Goal: Information Seeking & Learning: Learn about a topic

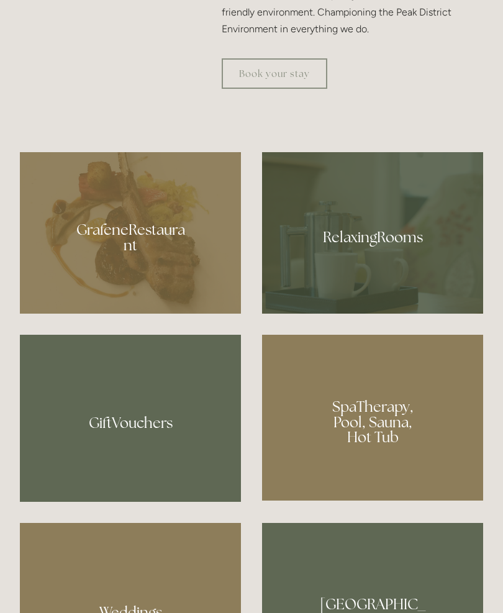
scroll to position [779, 0]
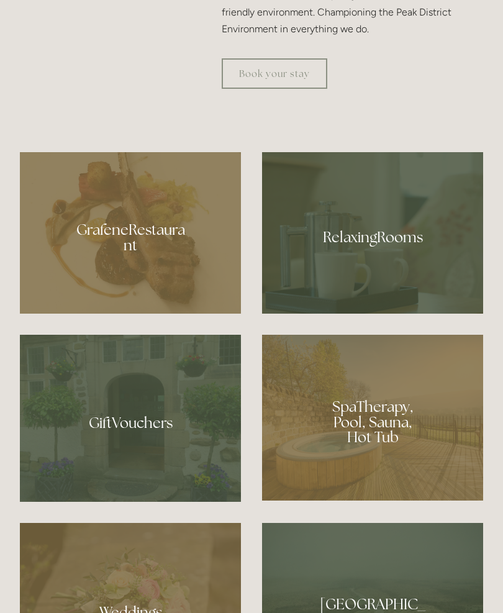
click at [357, 312] on div at bounding box center [372, 232] width 221 height 161
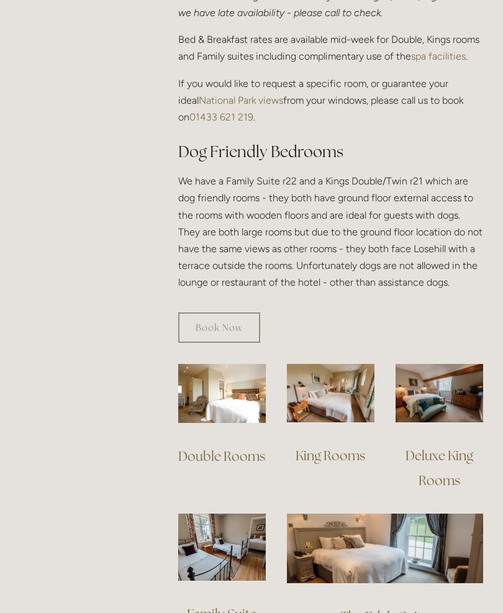
scroll to position [651, 0]
click at [215, 448] on link "Double Rooms" at bounding box center [221, 456] width 87 height 17
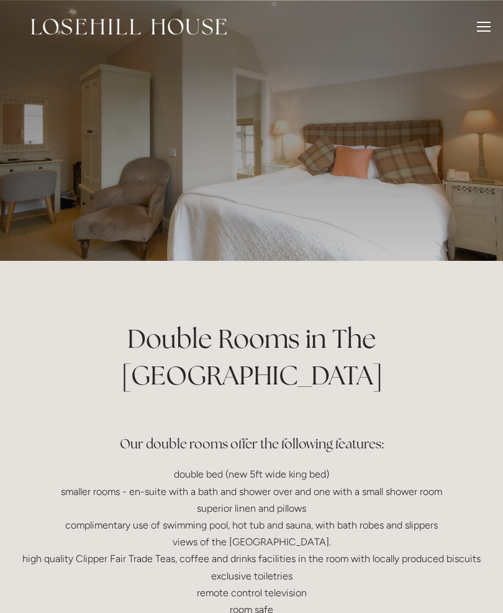
click at [398, 208] on div at bounding box center [251, 130] width 503 height 261
click at [413, 202] on div at bounding box center [251, 130] width 503 height 261
click at [485, 24] on div at bounding box center [484, 29] width 14 height 14
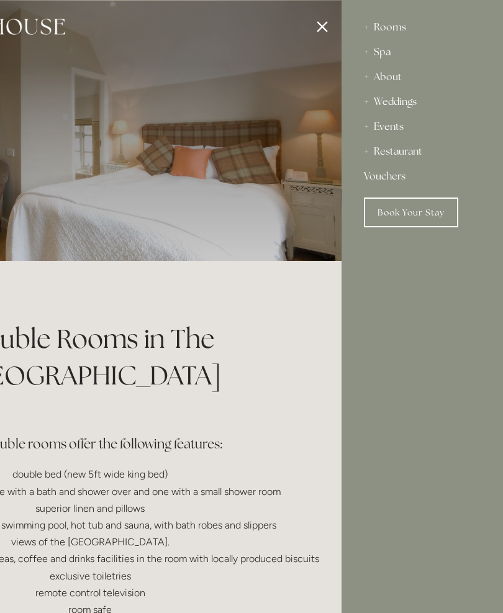
click at [389, 24] on div "Rooms" at bounding box center [422, 27] width 117 height 25
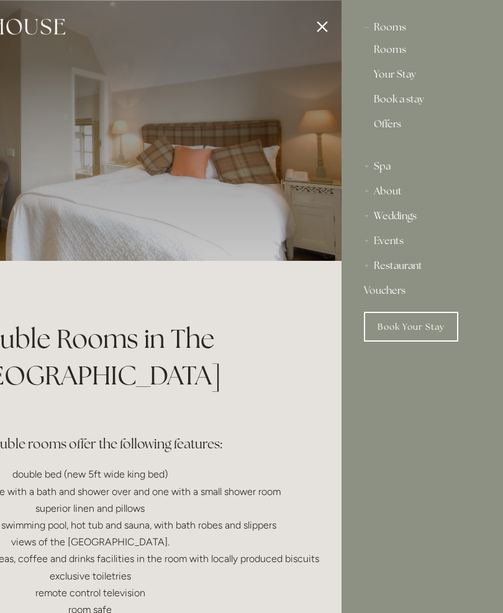
click at [387, 52] on link "Rooms" at bounding box center [422, 52] width 97 height 15
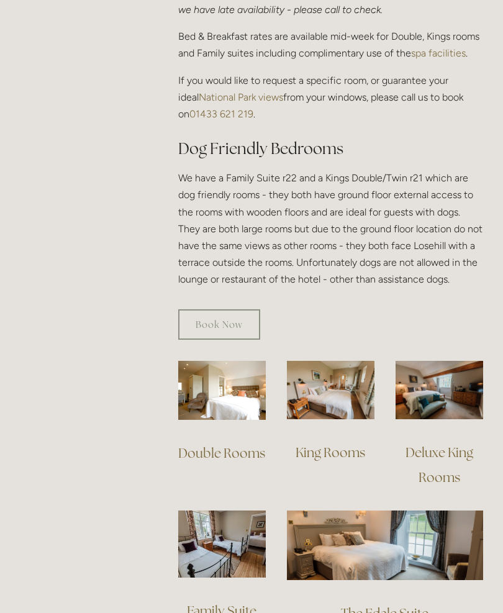
scroll to position [655, 0]
click at [337, 378] on img at bounding box center [331, 389] width 88 height 58
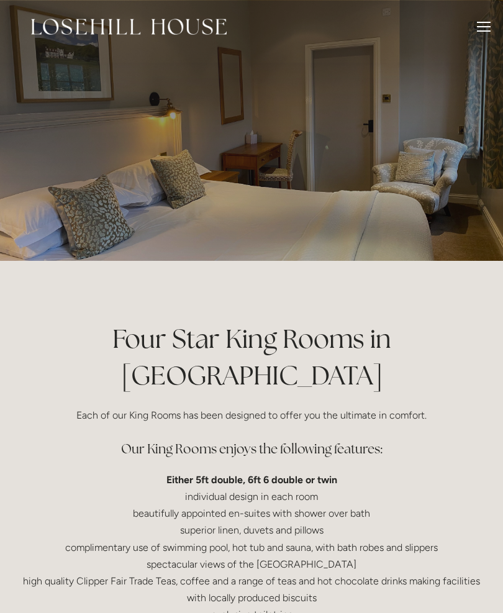
click at [483, 31] on div at bounding box center [484, 30] width 14 height 1
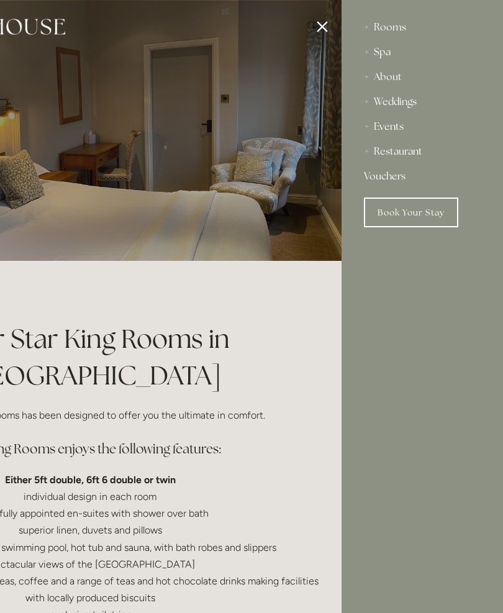
click at [388, 83] on div "About" at bounding box center [422, 77] width 117 height 25
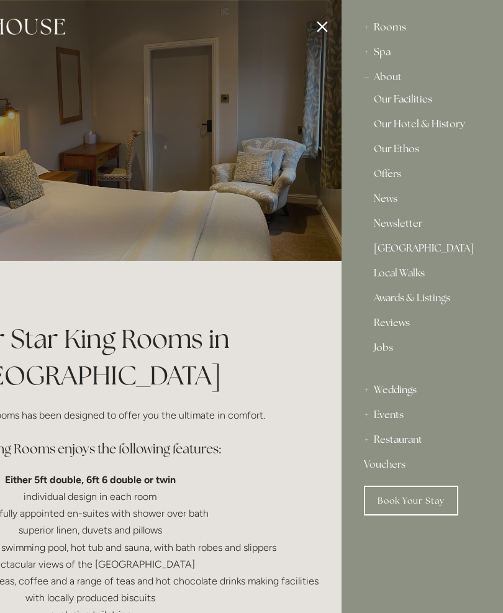
click at [394, 441] on div "Restaurant" at bounding box center [422, 440] width 117 height 25
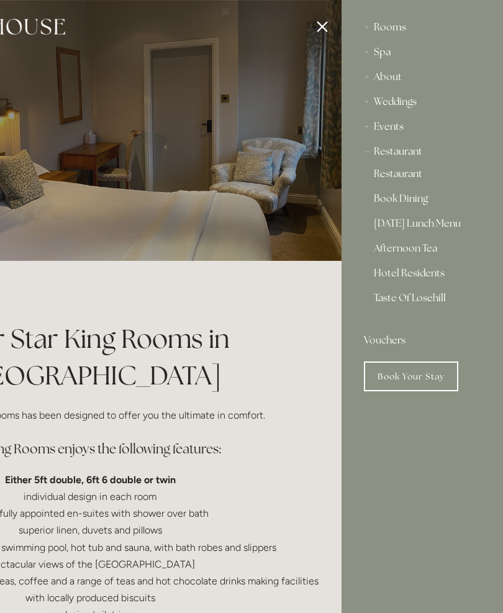
click at [395, 146] on div "Restaurant" at bounding box center [422, 151] width 117 height 25
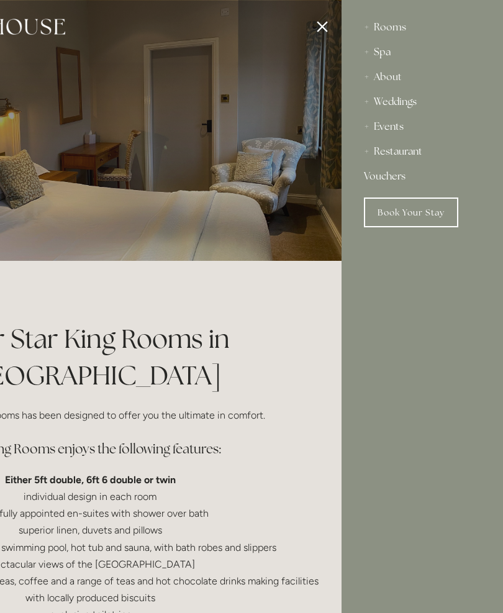
click at [390, 162] on div "Restaurant" at bounding box center [422, 151] width 117 height 25
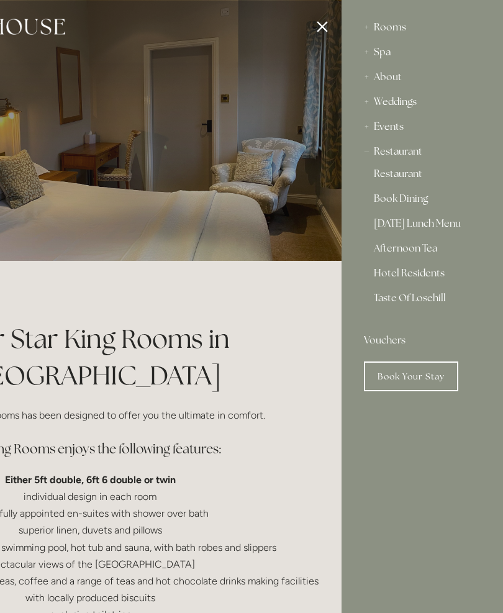
click at [399, 175] on link "Restaurant" at bounding box center [422, 176] width 97 height 15
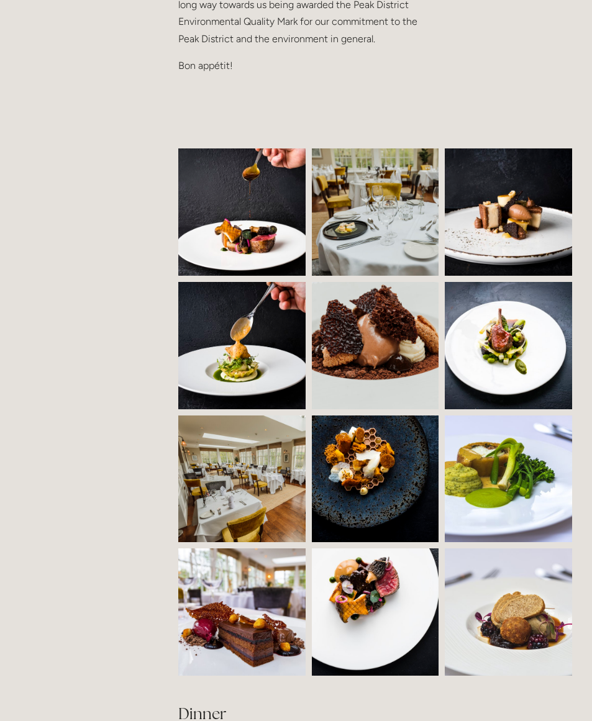
scroll to position [758, 0]
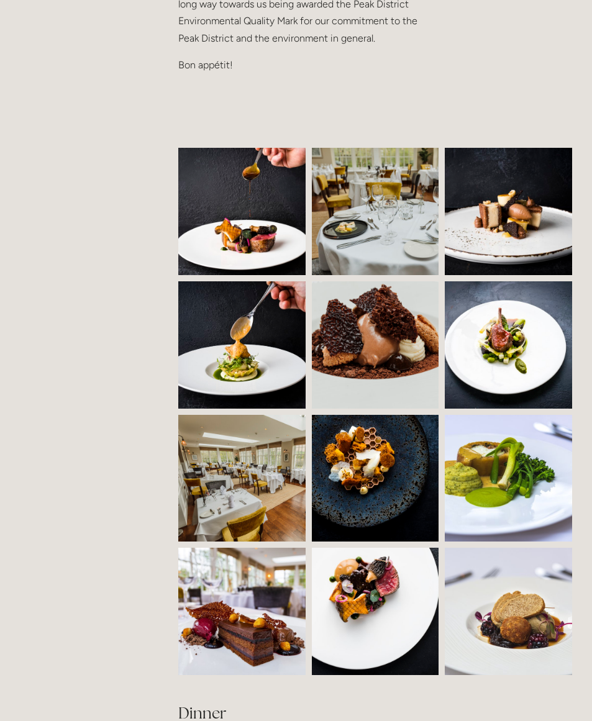
click at [254, 492] on img at bounding box center [273, 478] width 191 height 127
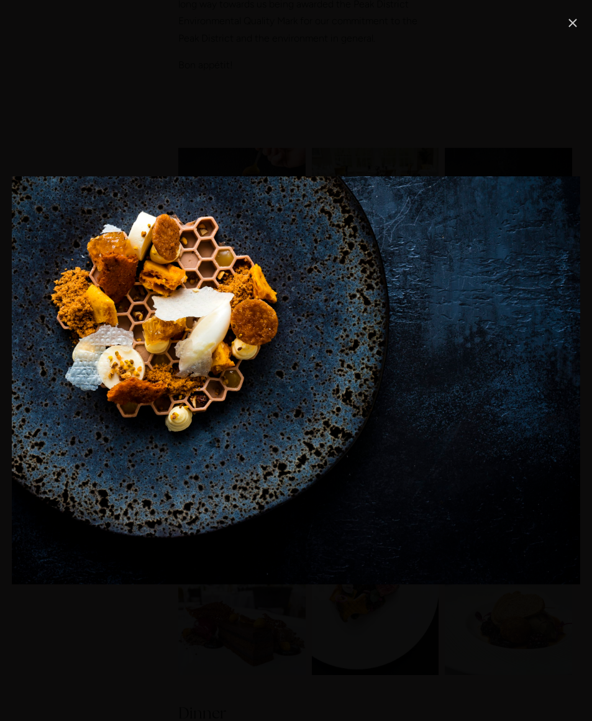
click at [556, 17] on link "Close" at bounding box center [573, 23] width 15 height 15
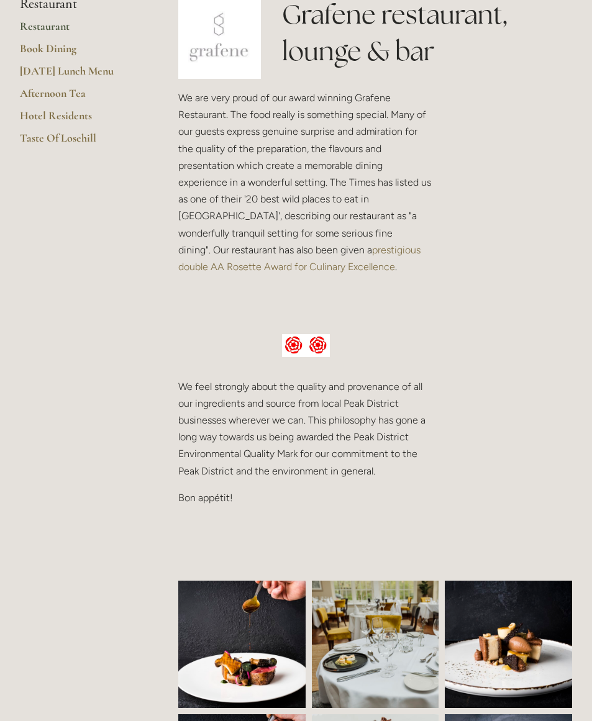
scroll to position [324, 0]
